Goal: Navigation & Orientation: Find specific page/section

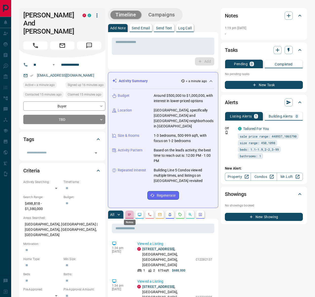
click at [129, 216] on icon "Notes" at bounding box center [129, 215] width 4 height 4
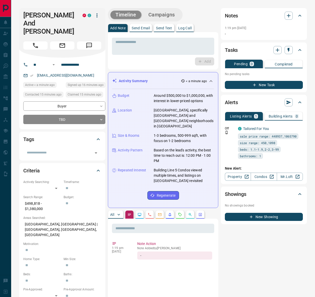
scroll to position [64, 0]
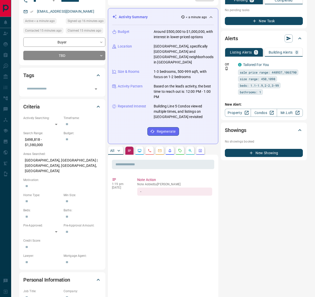
click at [160, 152] on icon "Emails" at bounding box center [160, 151] width 4 height 4
click at [160, 195] on p "Welcome to [DOMAIN_NAME]!" at bounding box center [166, 193] width 48 height 5
click at [138, 193] on icon at bounding box center [138, 193] width 3 height 3
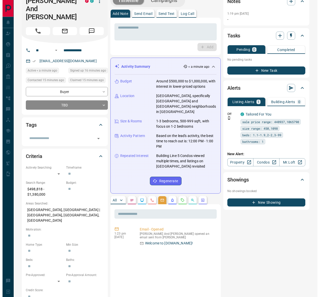
scroll to position [0, 0]
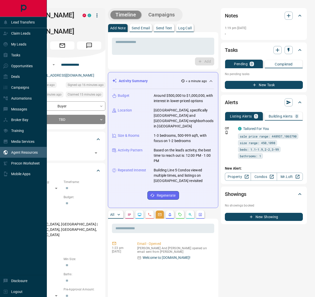
click at [29, 153] on p "Agent Resources" at bounding box center [24, 152] width 27 height 4
click at [19, 65] on p "Opportunities" at bounding box center [21, 66] width 21 height 4
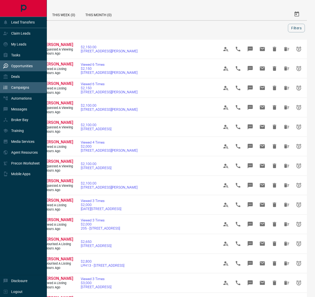
click at [25, 89] on div "Campaigns" at bounding box center [16, 87] width 26 height 8
